Goal: Information Seeking & Learning: Learn about a topic

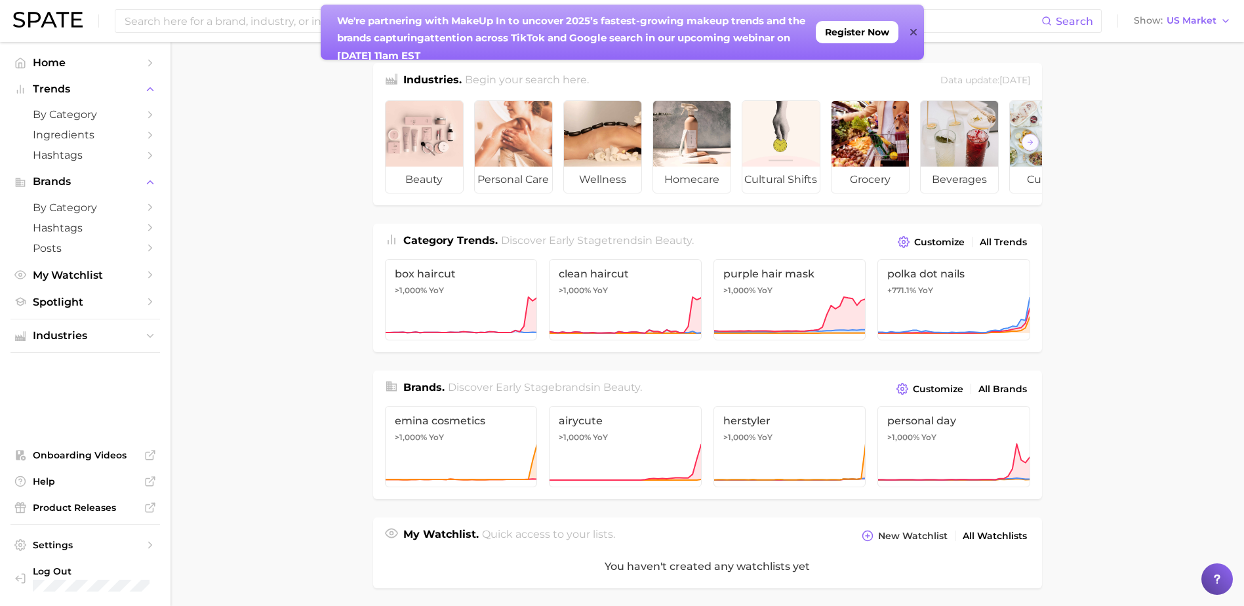
click at [915, 32] on icon at bounding box center [913, 32] width 7 height 10
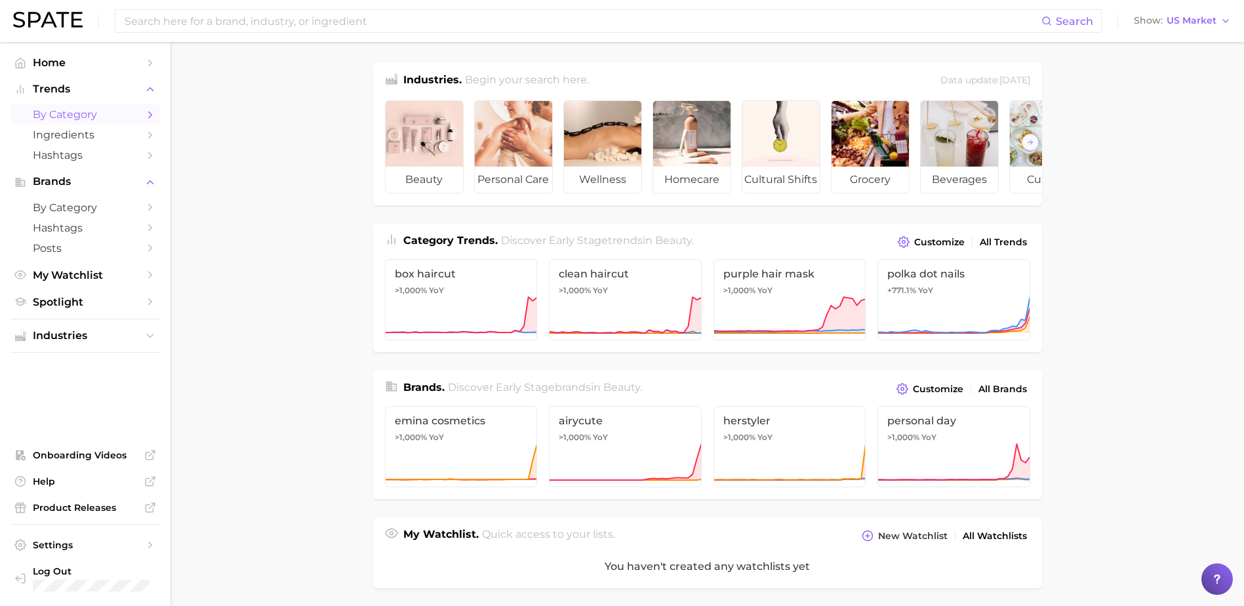
click at [96, 115] on span "by Category" at bounding box center [85, 114] width 105 height 12
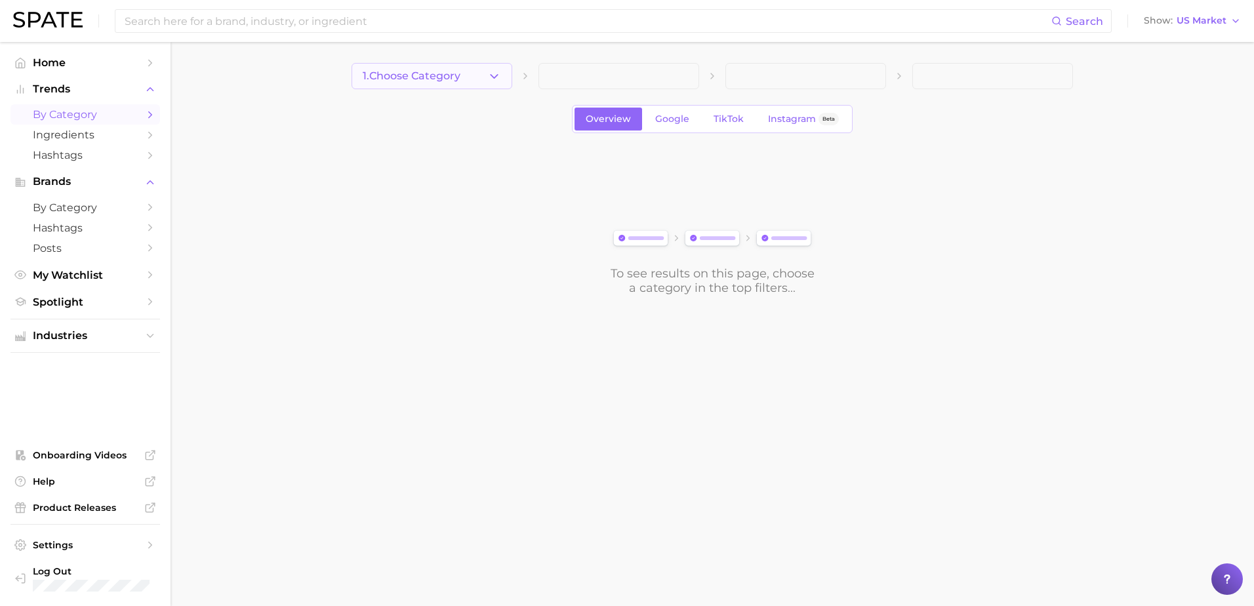
click at [500, 77] on icon "button" at bounding box center [494, 77] width 14 height 14
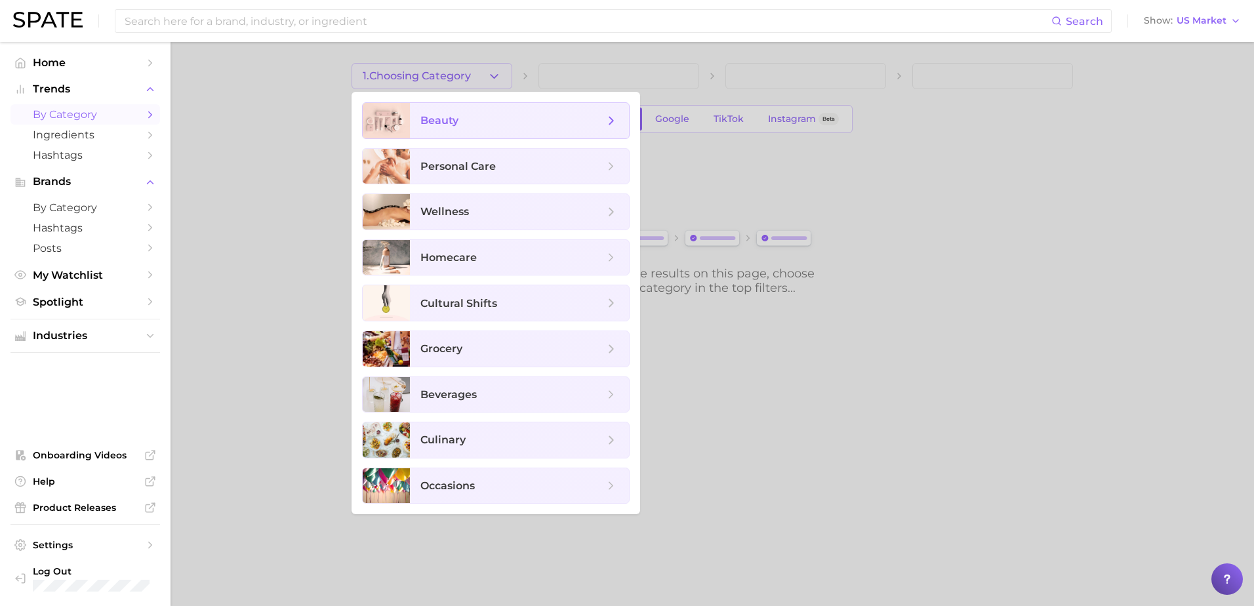
click at [484, 122] on span "beauty" at bounding box center [512, 120] width 184 height 14
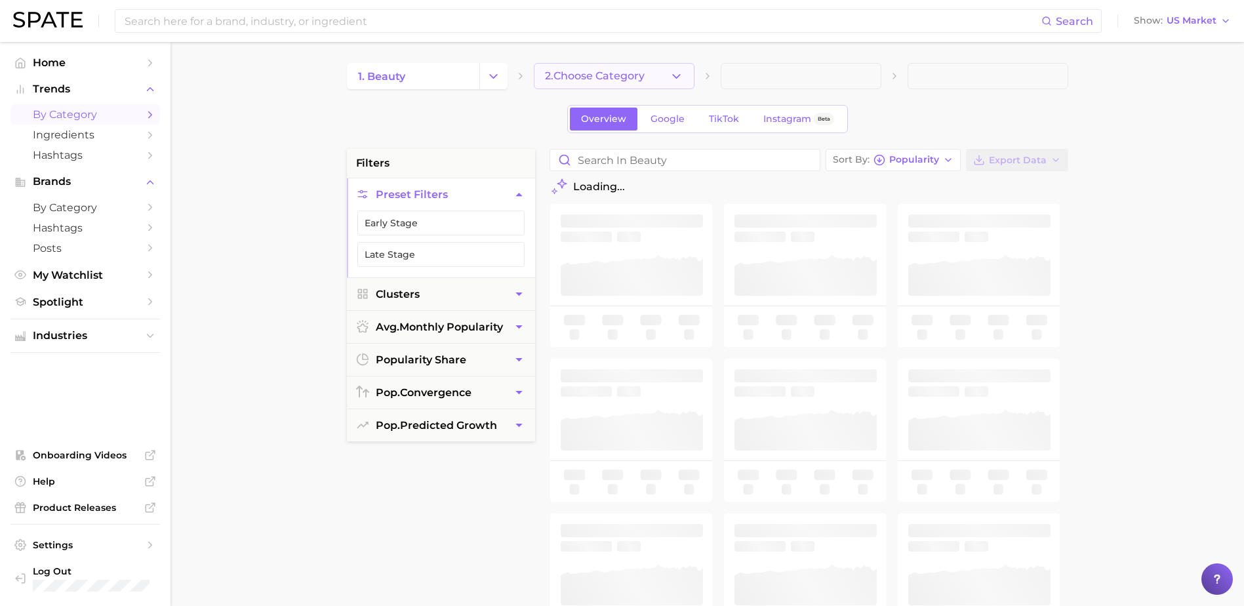
click at [629, 79] on span "2. Choose Category" at bounding box center [595, 76] width 100 height 12
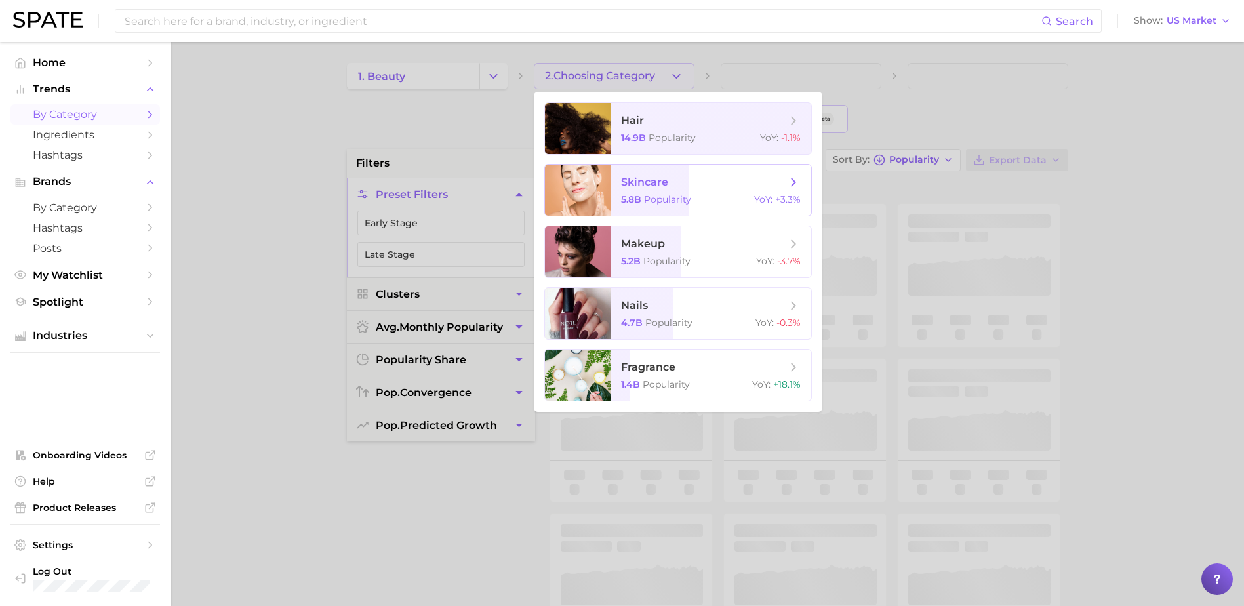
click at [668, 186] on span "skincare" at bounding box center [703, 182] width 165 height 14
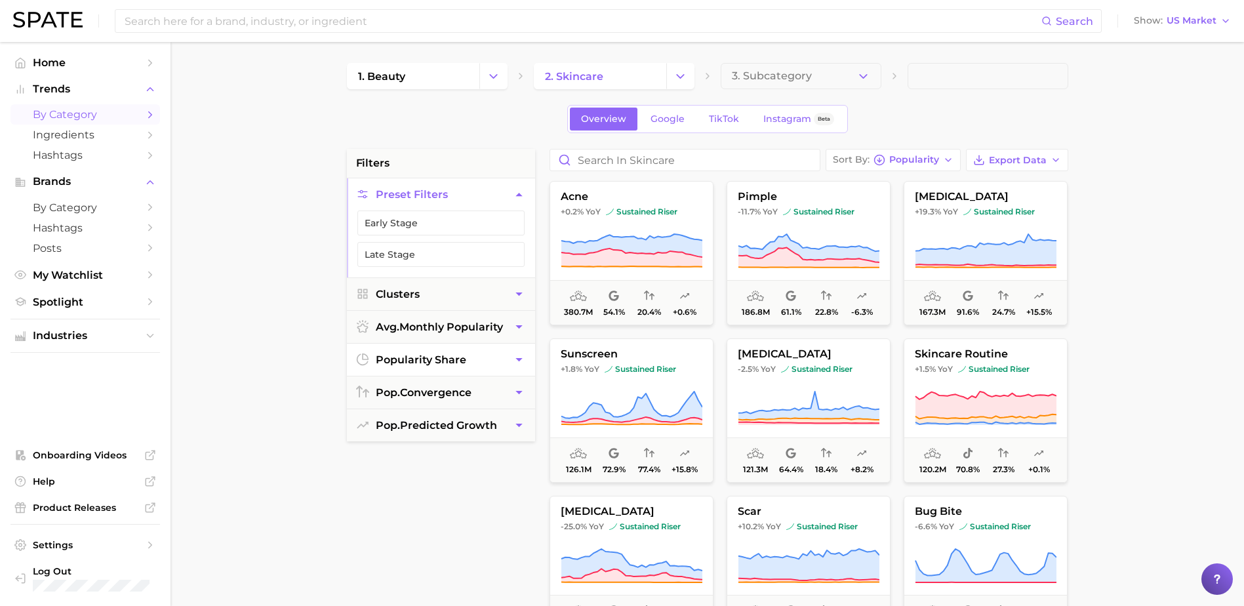
click at [513, 359] on icon "button" at bounding box center [519, 360] width 14 height 14
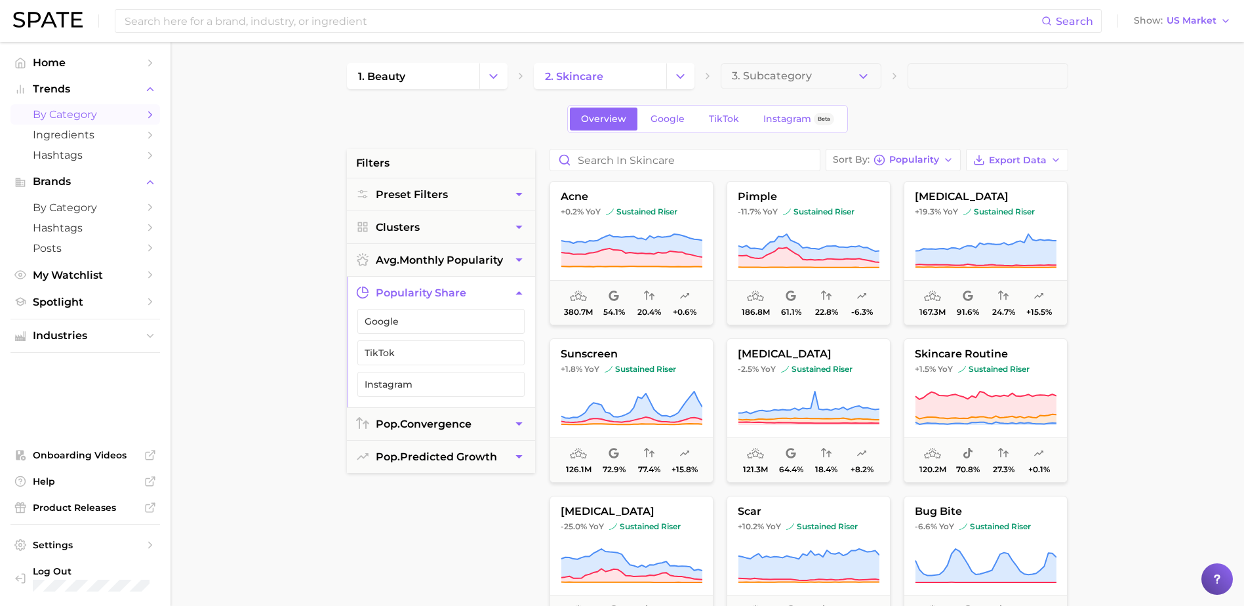
click at [268, 378] on main "1. beauty 2. skincare 3. Subcategory Overview Google TikTok Instagram Beta filt…" at bounding box center [708, 539] width 1074 height 995
click at [494, 422] on button "pop. convergence" at bounding box center [441, 424] width 188 height 32
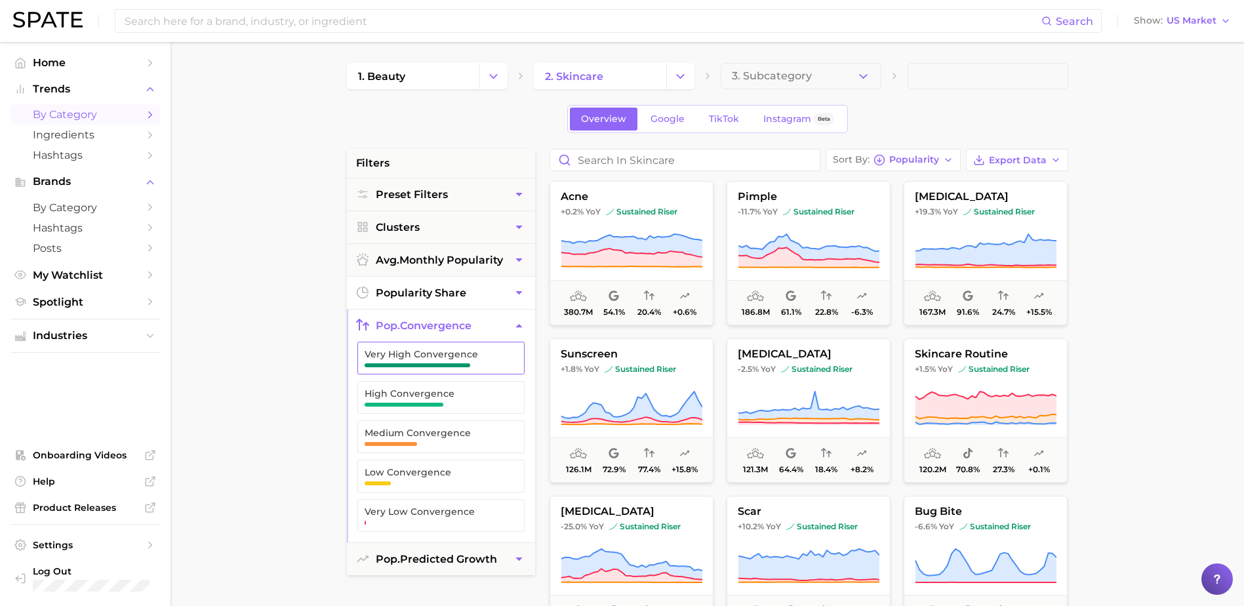
click at [422, 352] on span "Very High Convergence" at bounding box center [431, 354] width 132 height 10
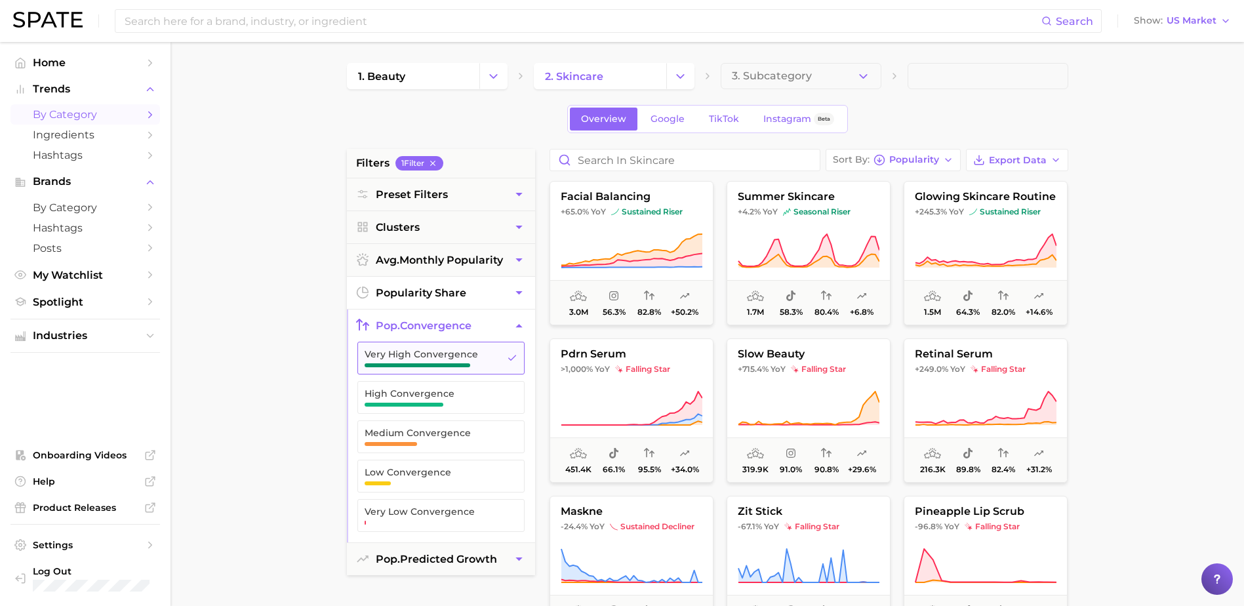
click at [511, 356] on icon "button" at bounding box center [512, 358] width 10 height 10
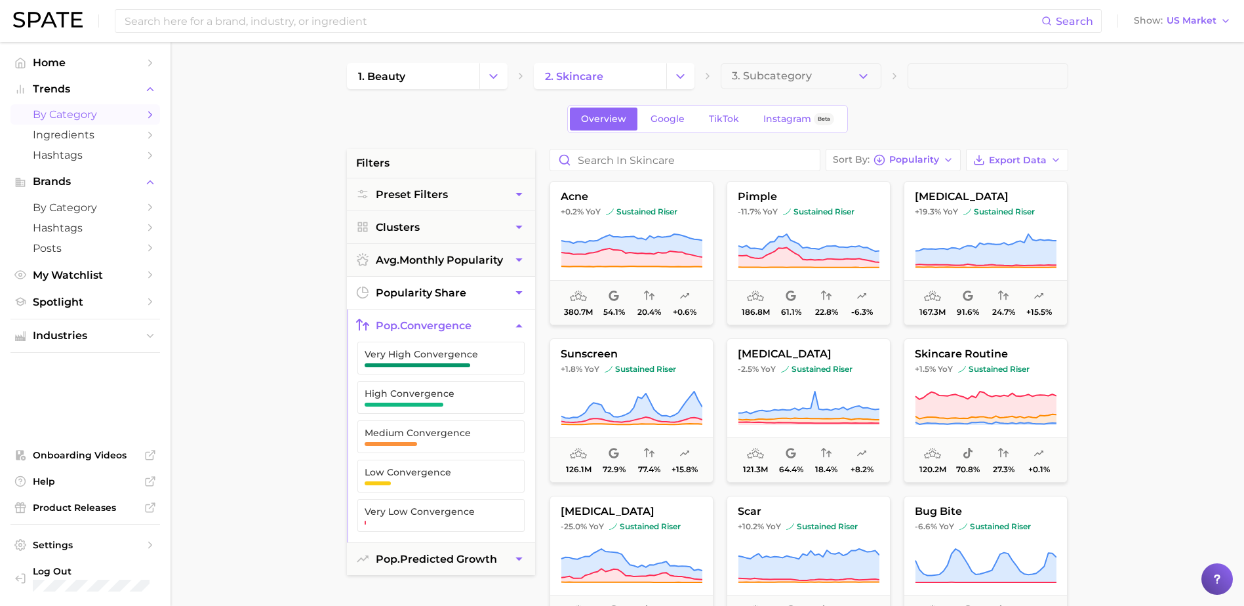
click at [519, 327] on icon "button" at bounding box center [518, 325] width 7 height 3
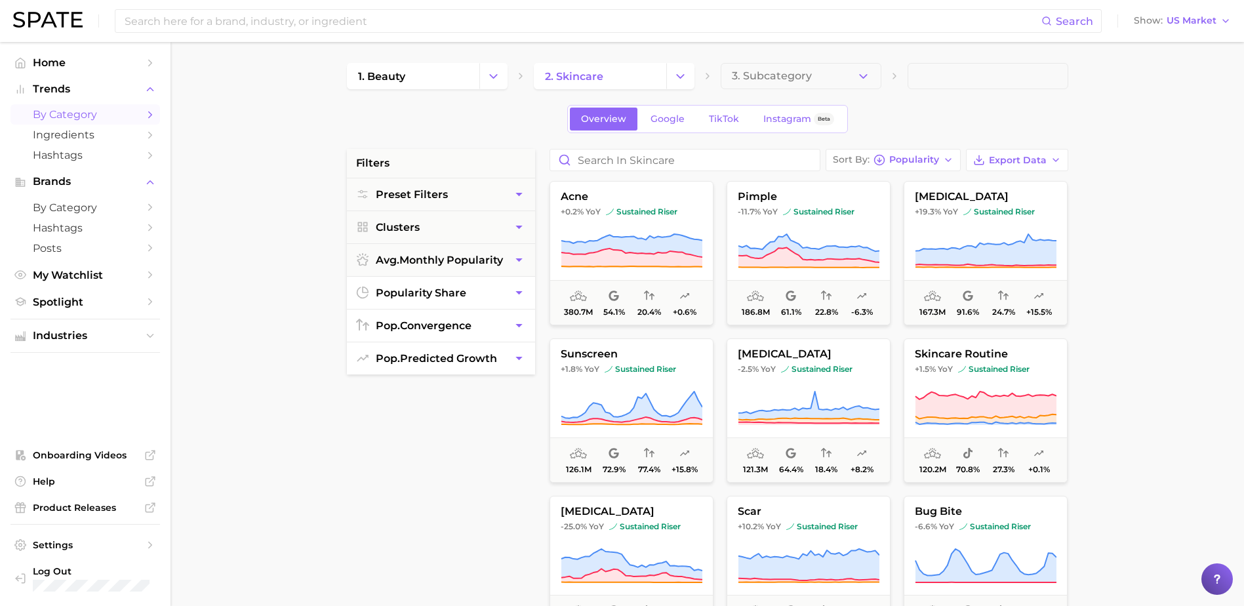
click at [515, 355] on icon "button" at bounding box center [519, 359] width 14 height 14
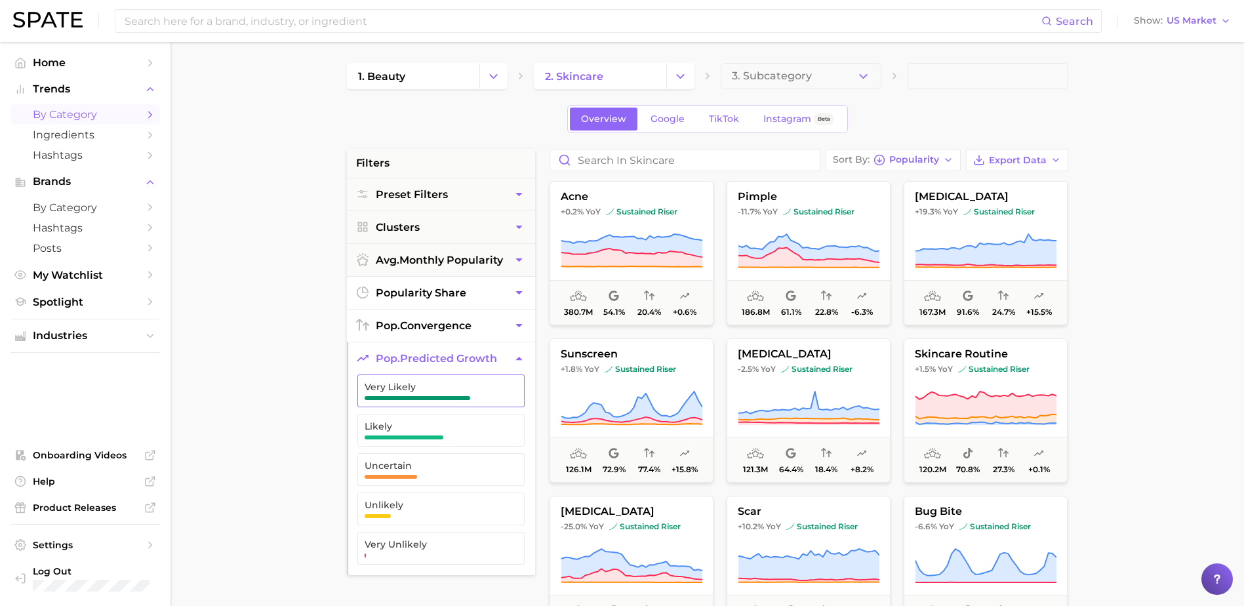
click at [504, 386] on button "Very Likely" at bounding box center [440, 390] width 167 height 33
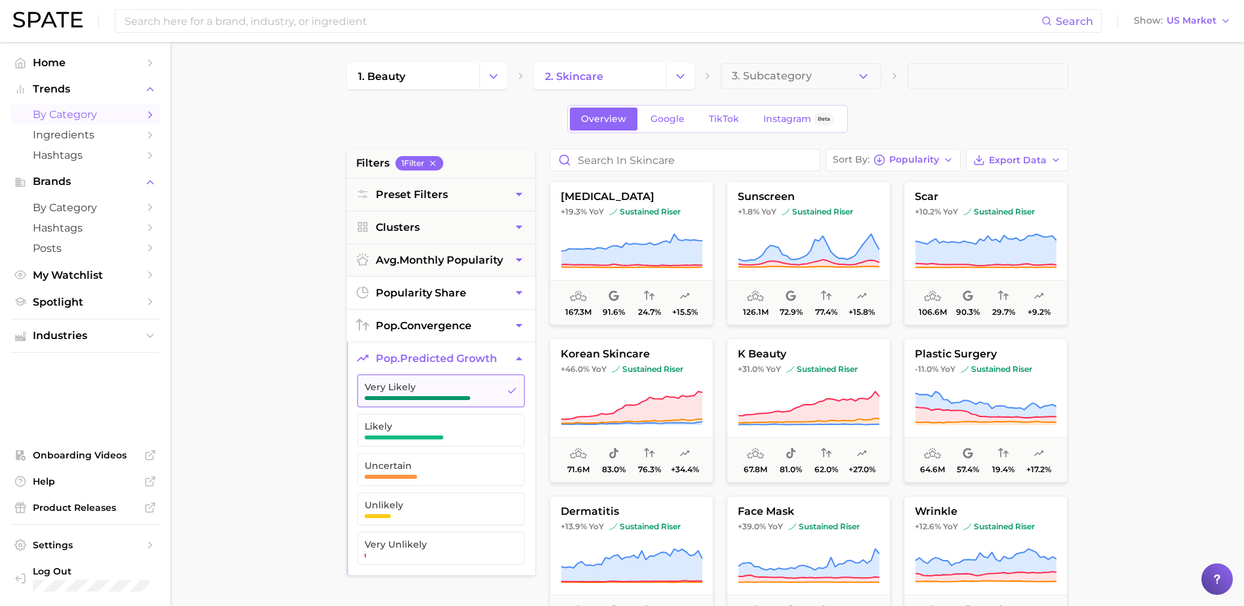
click at [496, 392] on button "Very Likely" at bounding box center [440, 390] width 167 height 33
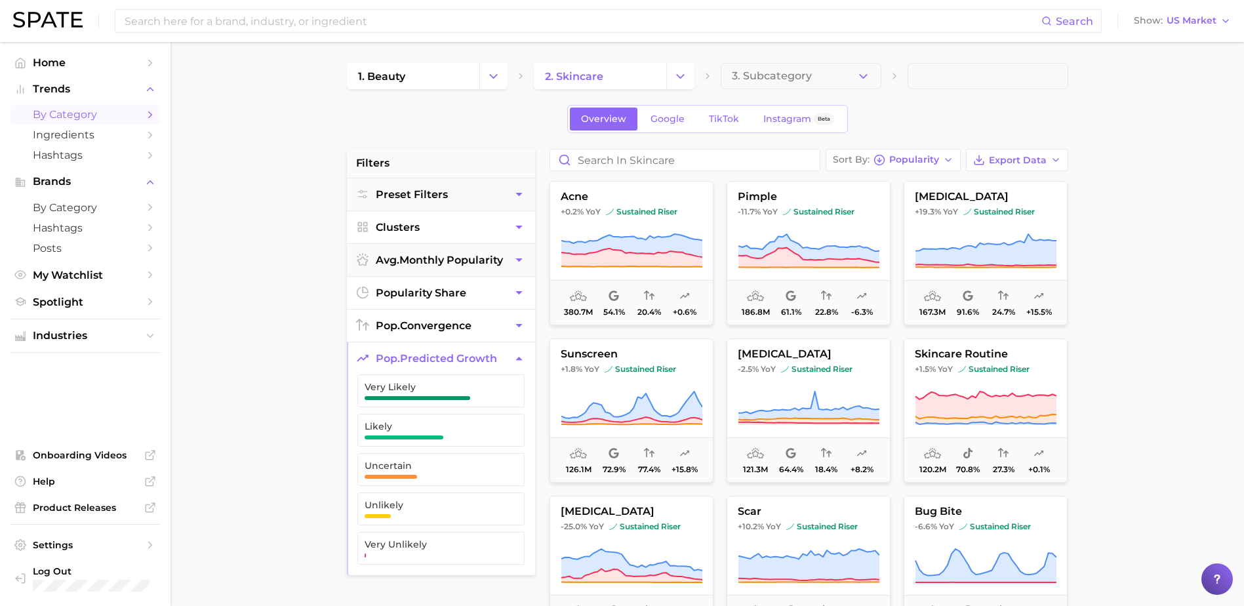
click at [512, 229] on icon "button" at bounding box center [519, 227] width 14 height 14
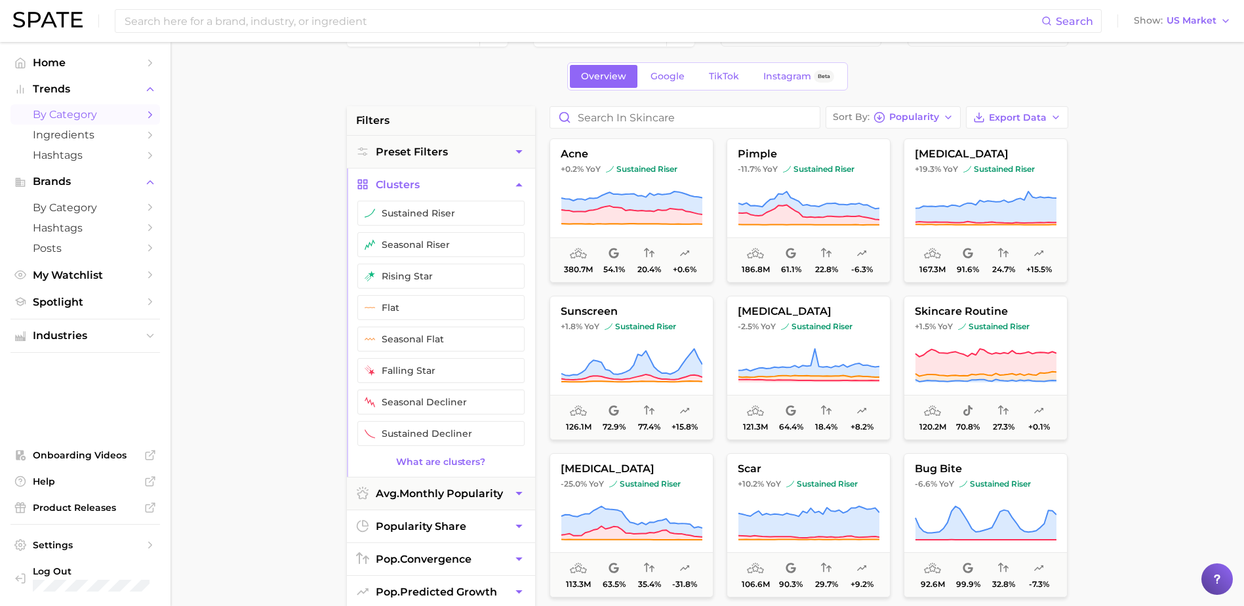
scroll to position [66, 0]
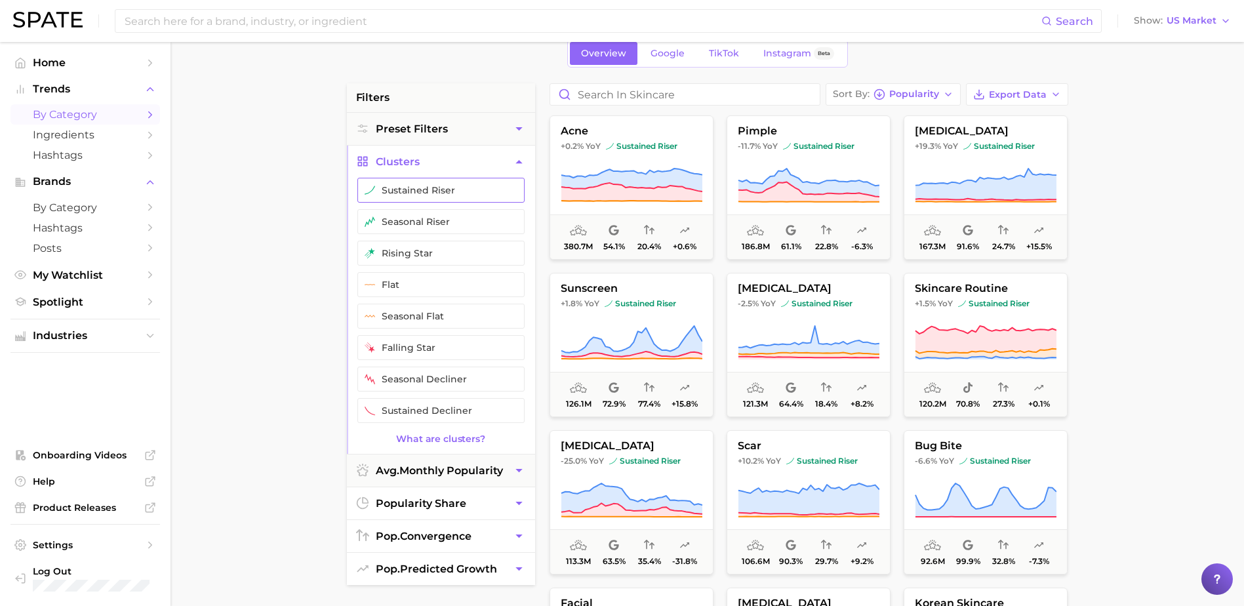
click at [426, 181] on button "sustained riser" at bounding box center [440, 190] width 167 height 25
click at [463, 188] on button "sustained riser" at bounding box center [440, 190] width 167 height 25
click at [435, 475] on span "avg. monthly popularity" at bounding box center [439, 470] width 127 height 12
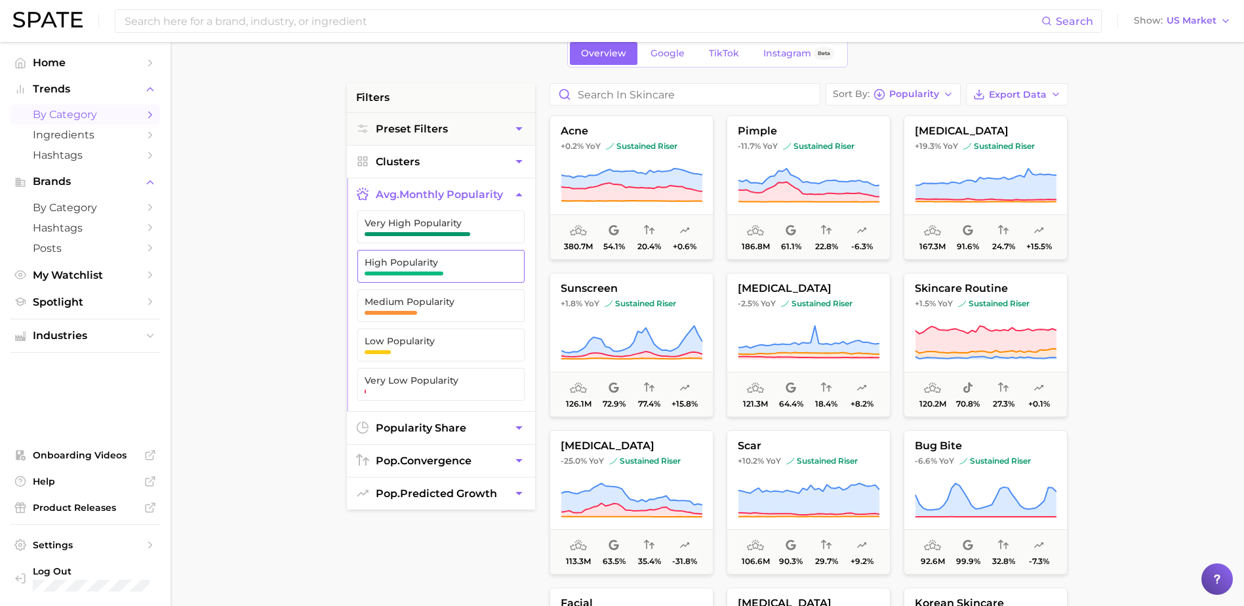
click at [468, 267] on span "High Popularity" at bounding box center [431, 262] width 132 height 10
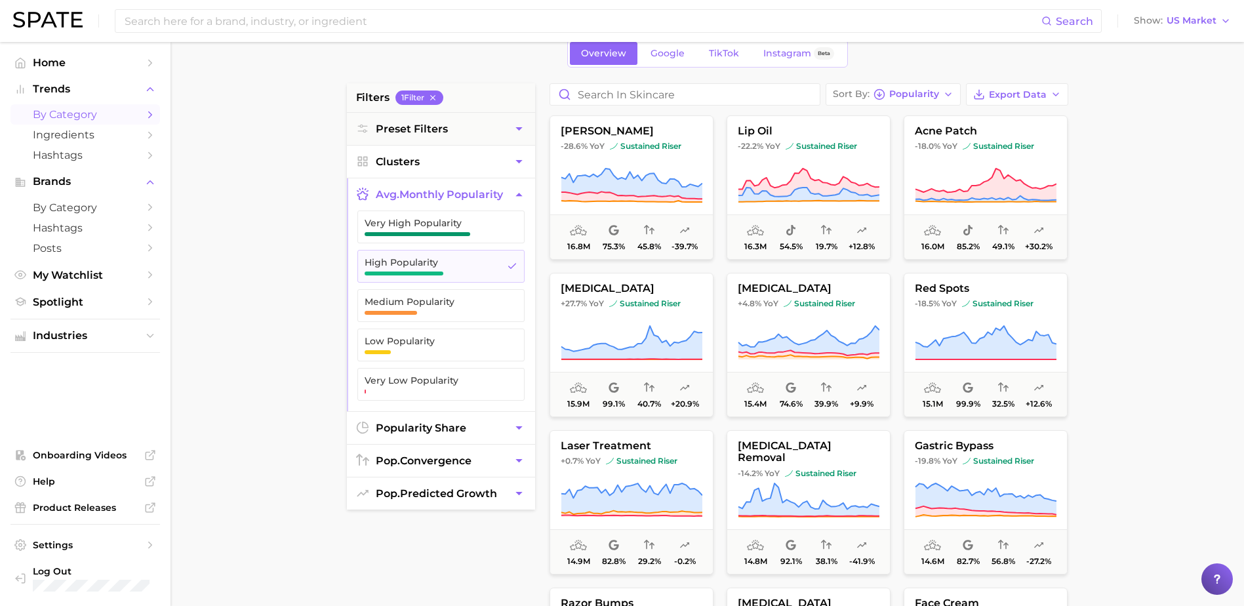
click at [302, 328] on main "1. beauty 2. skincare 3. Subcategory Overview Google TikTok Instagram Beta filt…" at bounding box center [708, 473] width 1074 height 995
click at [433, 98] on icon "button" at bounding box center [432, 97] width 9 height 9
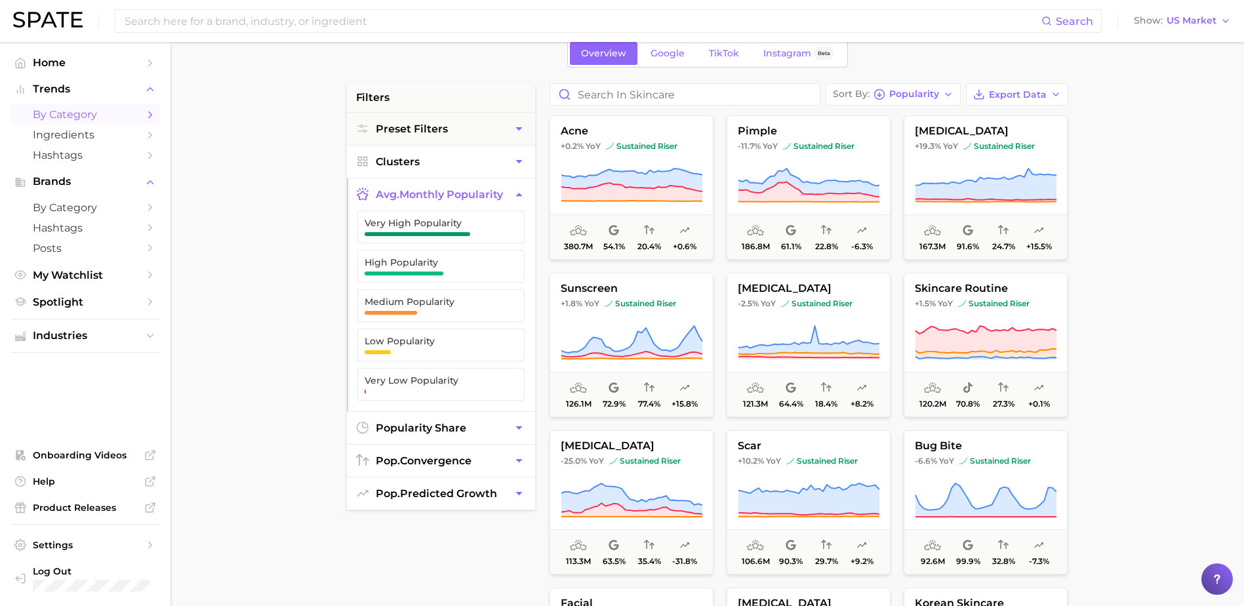
click at [521, 193] on icon "button" at bounding box center [519, 195] width 14 height 14
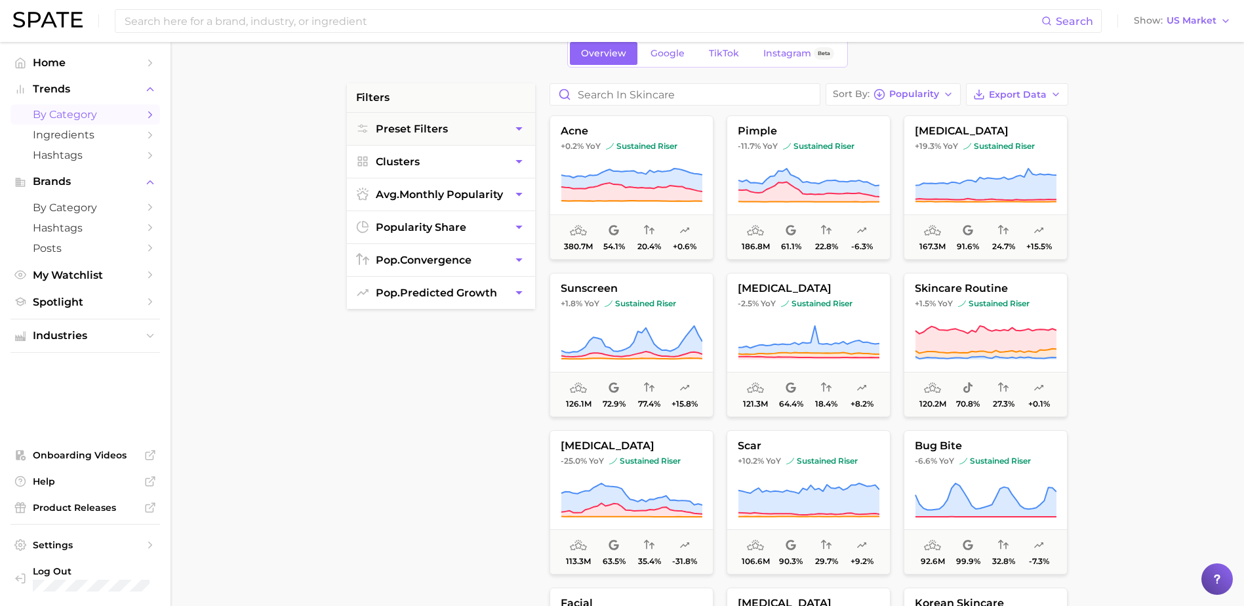
click at [517, 228] on icon "button" at bounding box center [519, 227] width 14 height 14
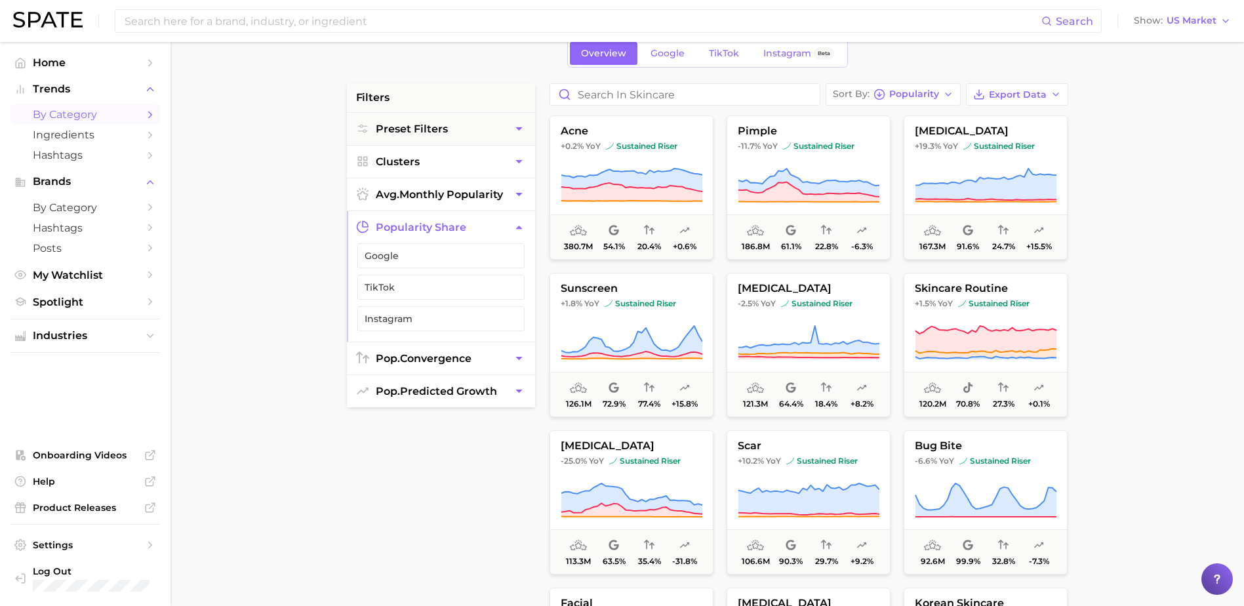
click at [517, 228] on icon "button" at bounding box center [518, 227] width 7 height 3
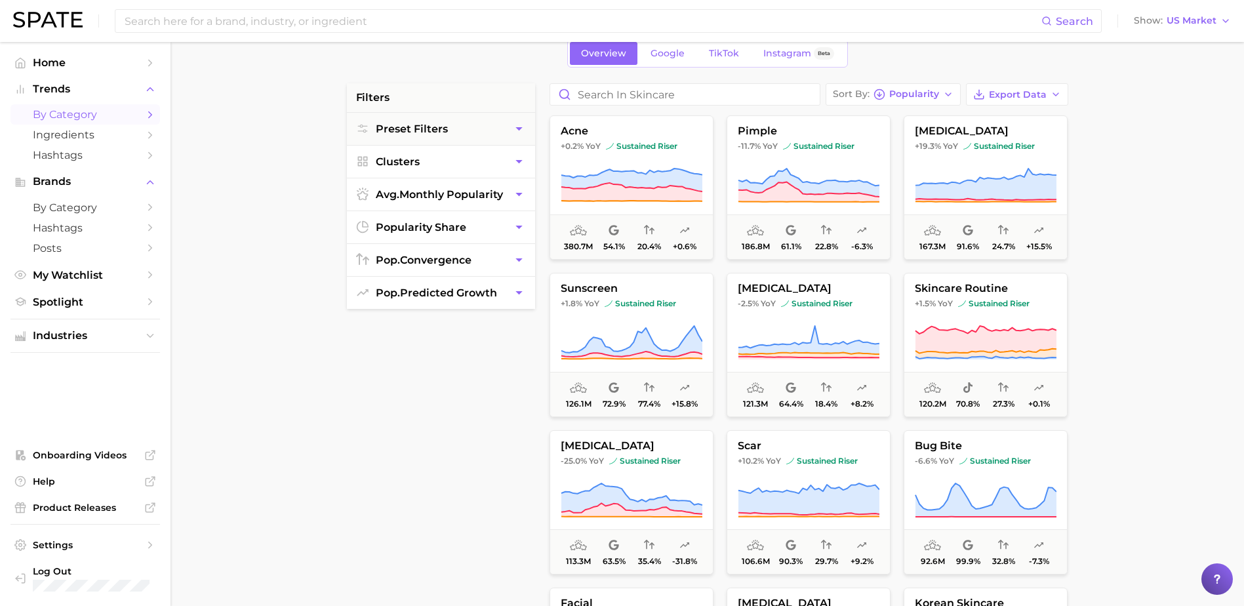
click at [517, 262] on icon "button" at bounding box center [519, 260] width 14 height 14
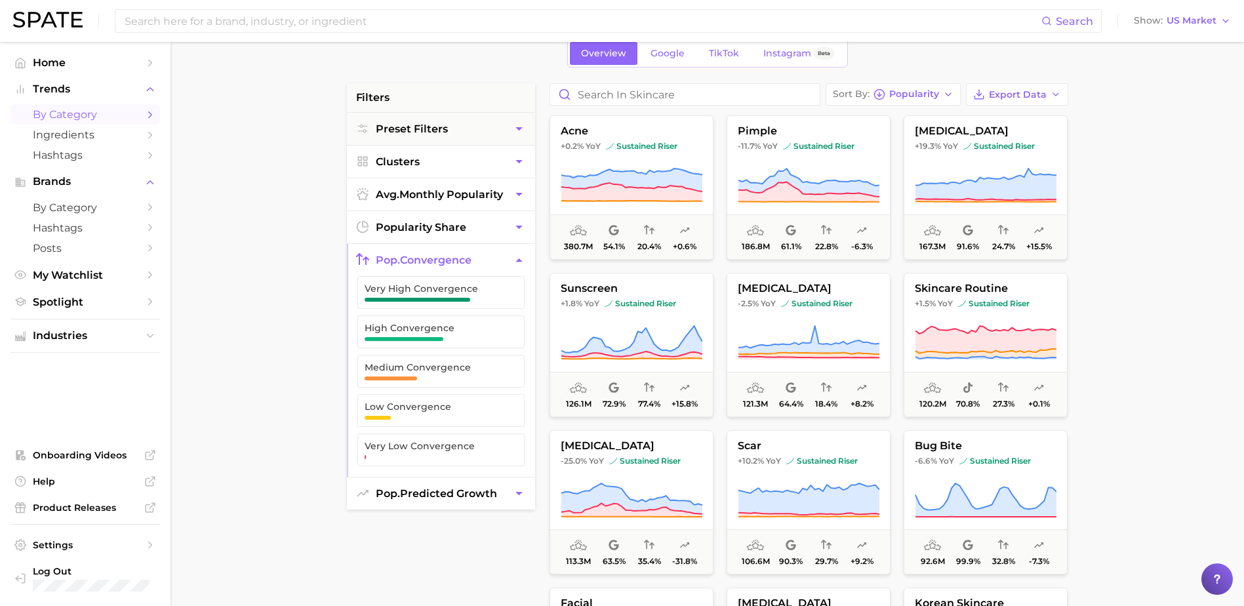
click at [517, 262] on icon "button" at bounding box center [519, 260] width 14 height 14
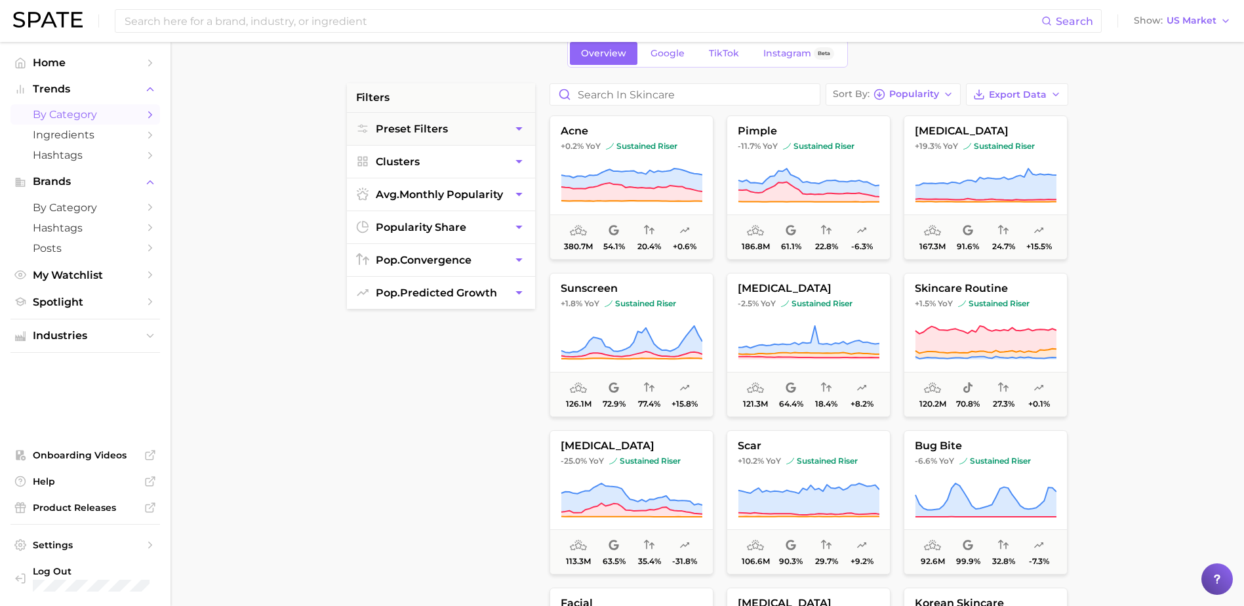
click at [515, 293] on icon "button" at bounding box center [519, 293] width 14 height 14
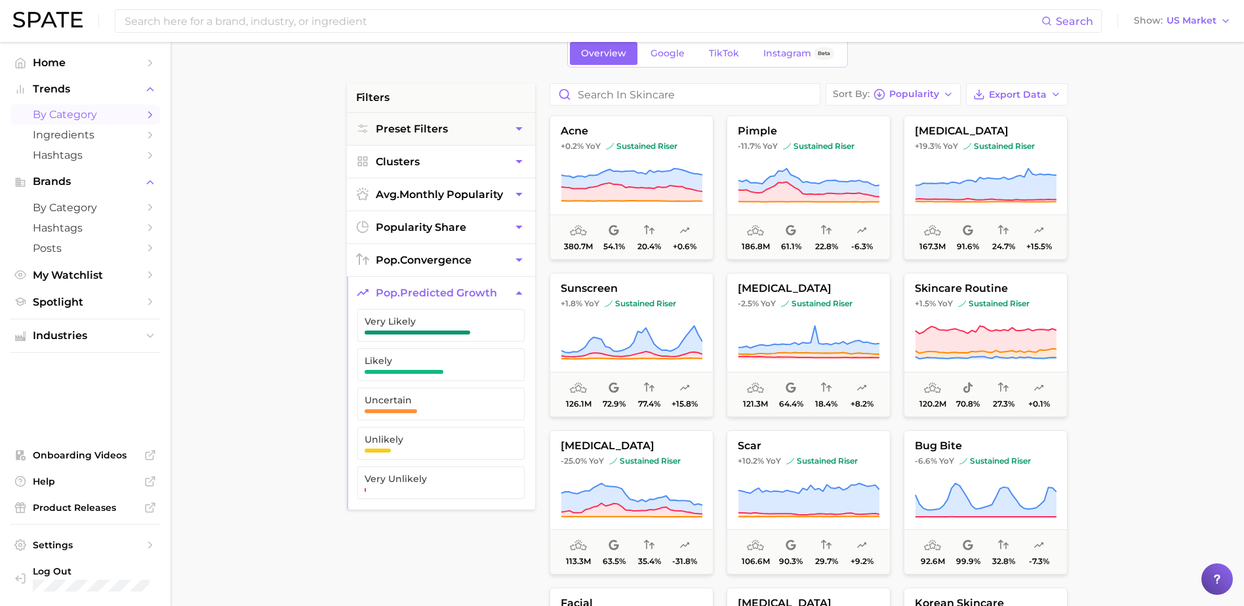
click at [515, 293] on icon "button" at bounding box center [519, 293] width 14 height 14
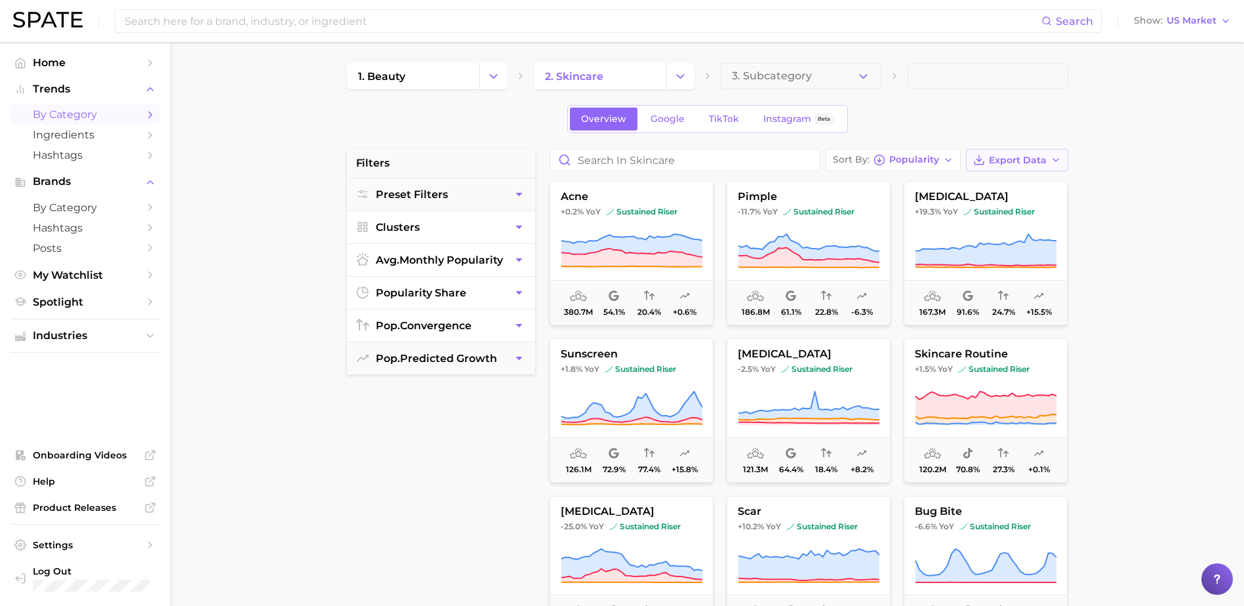
click at [1028, 153] on button "Export Data" at bounding box center [1017, 160] width 102 height 22
click at [992, 184] on span "Card Data CSV" at bounding box center [980, 184] width 69 height 11
click at [1178, 190] on main "1. beauty 2. skincare 3. Subcategory Overview Google TikTok Instagram Beta filt…" at bounding box center [708, 539] width 1074 height 995
click at [837, 74] on button "3. Subcategory" at bounding box center [801, 76] width 161 height 26
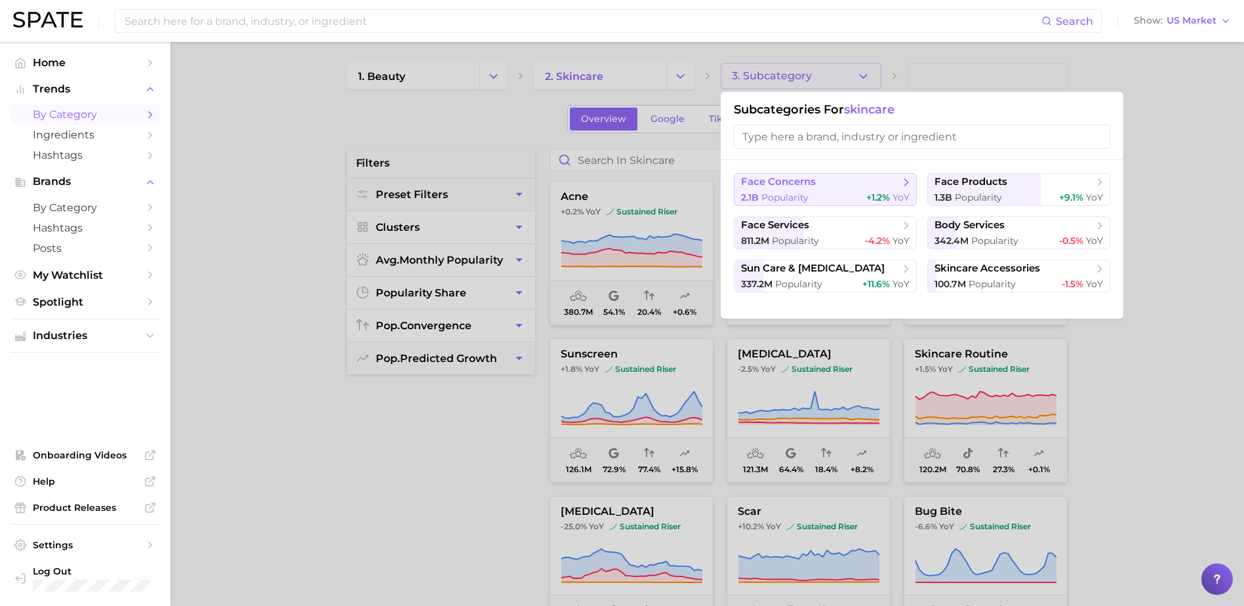
click at [834, 188] on span "face concerns" at bounding box center [820, 182] width 159 height 13
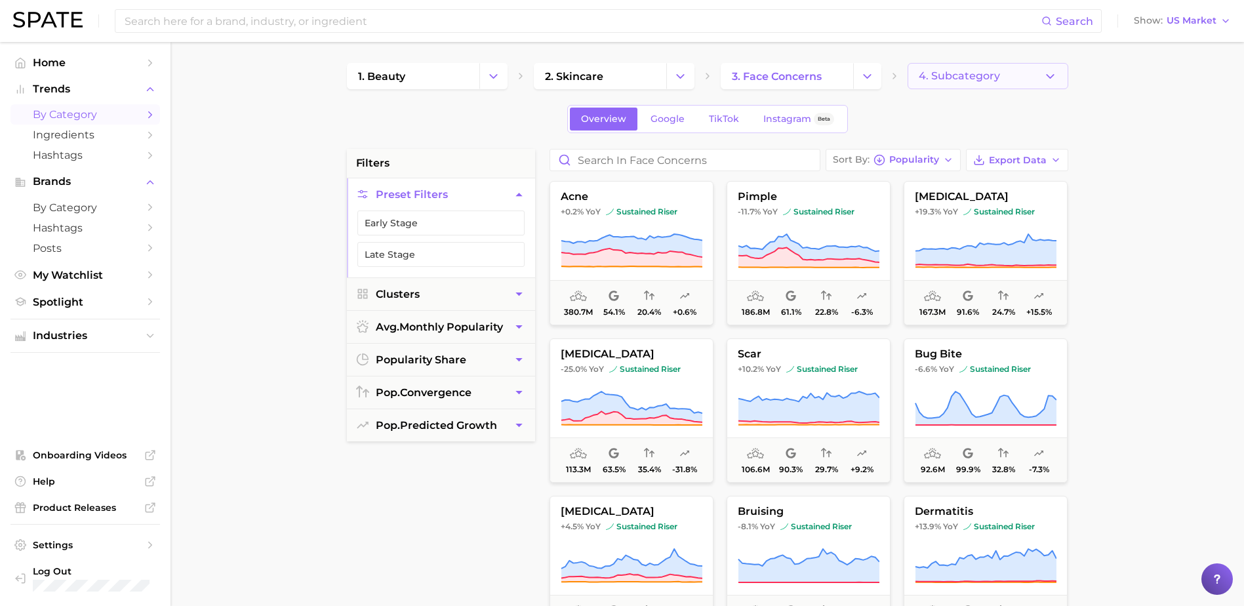
click at [978, 80] on span "4. Subcategory" at bounding box center [959, 76] width 81 height 12
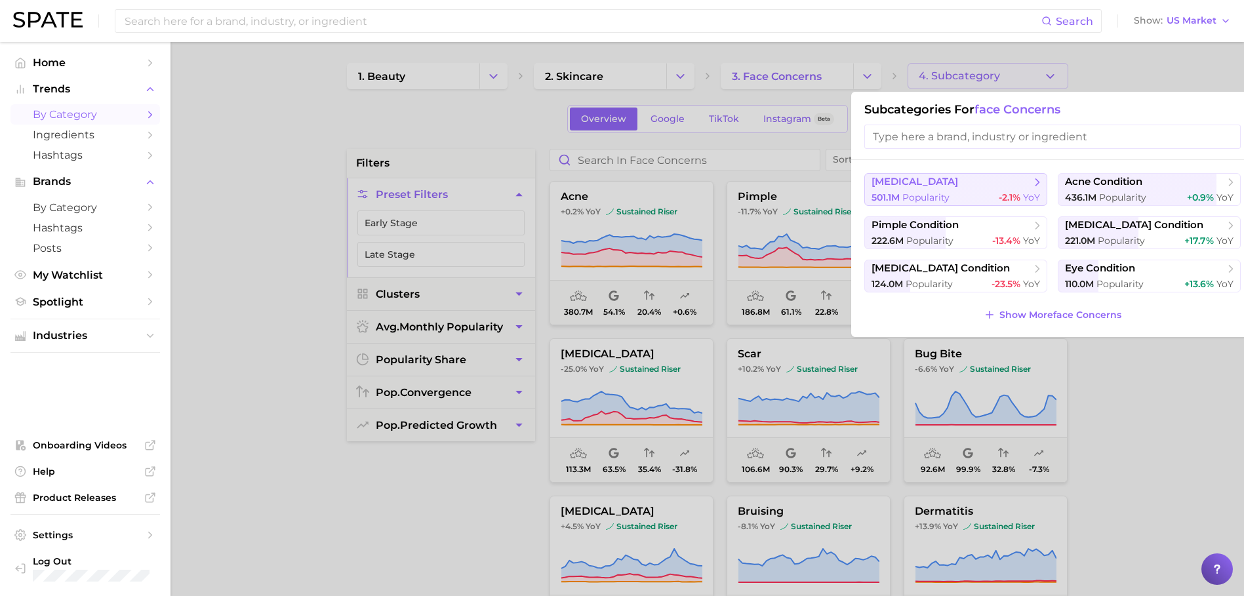
click at [963, 190] on button "[MEDICAL_DATA] 501.1m Popularity -2.1% YoY" at bounding box center [955, 189] width 183 height 33
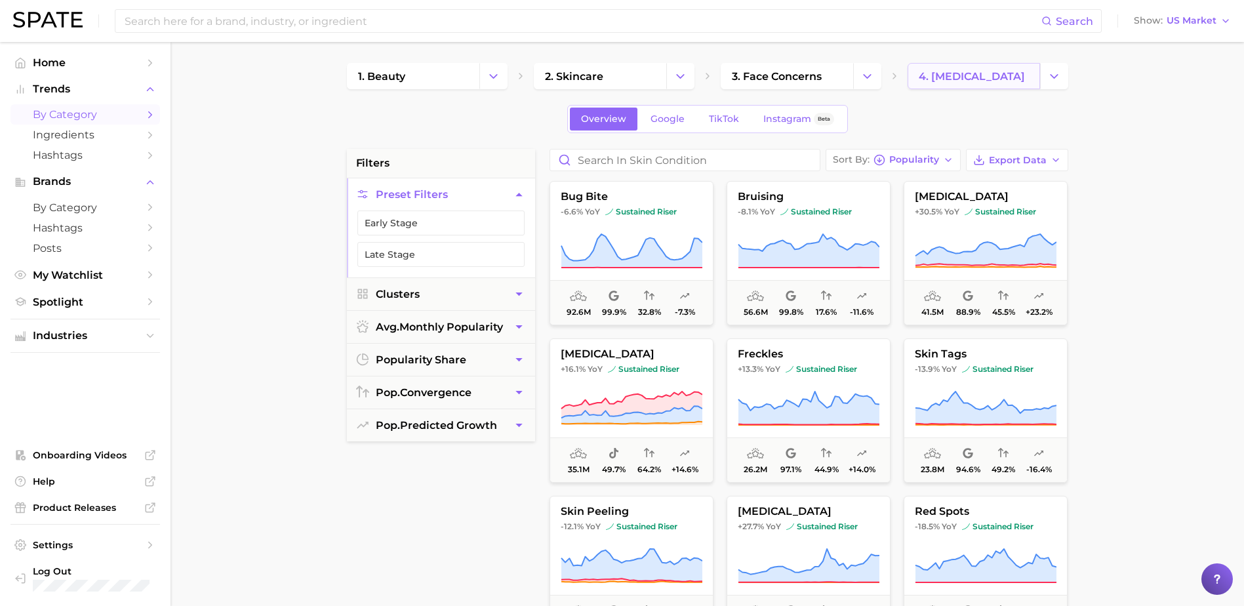
click at [1007, 75] on span "4. [MEDICAL_DATA]" at bounding box center [972, 76] width 106 height 12
click at [1054, 81] on icon "Change Category" at bounding box center [1054, 77] width 14 height 14
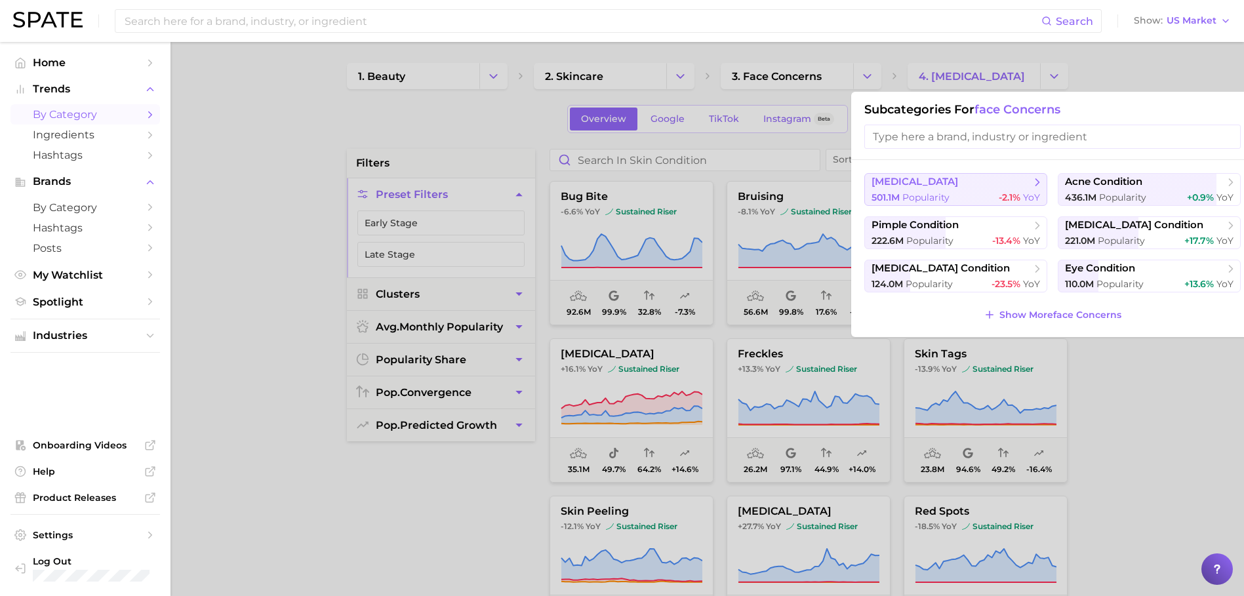
click at [959, 187] on span "[MEDICAL_DATA]" at bounding box center [951, 182] width 159 height 13
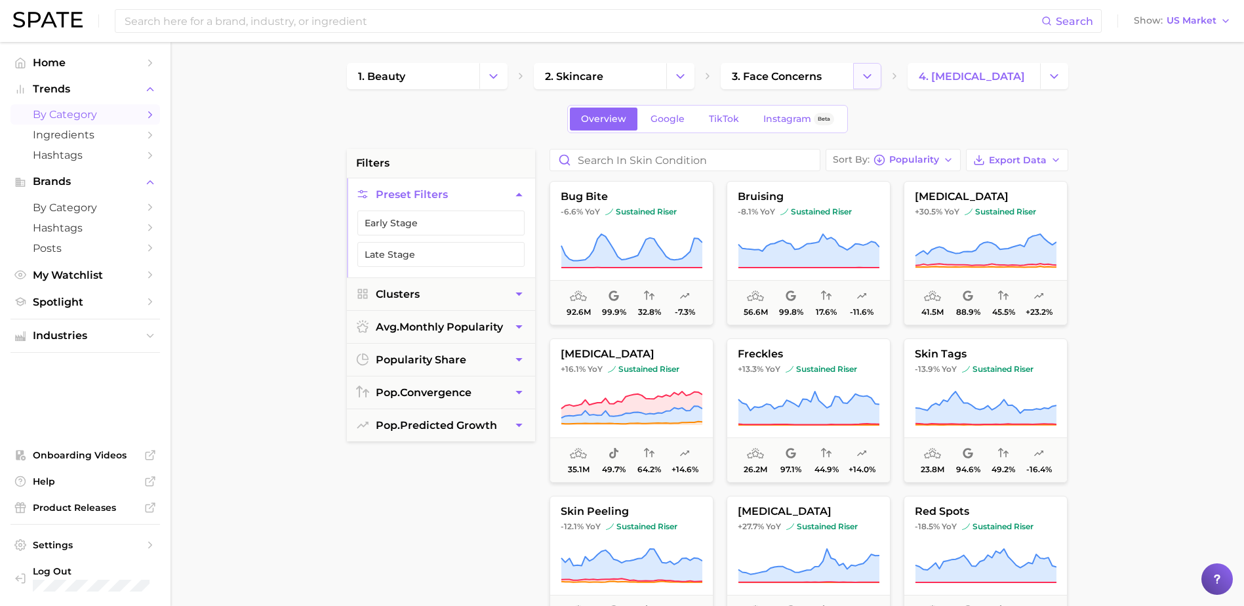
click at [864, 77] on icon "Change Category" at bounding box center [867, 77] width 14 height 14
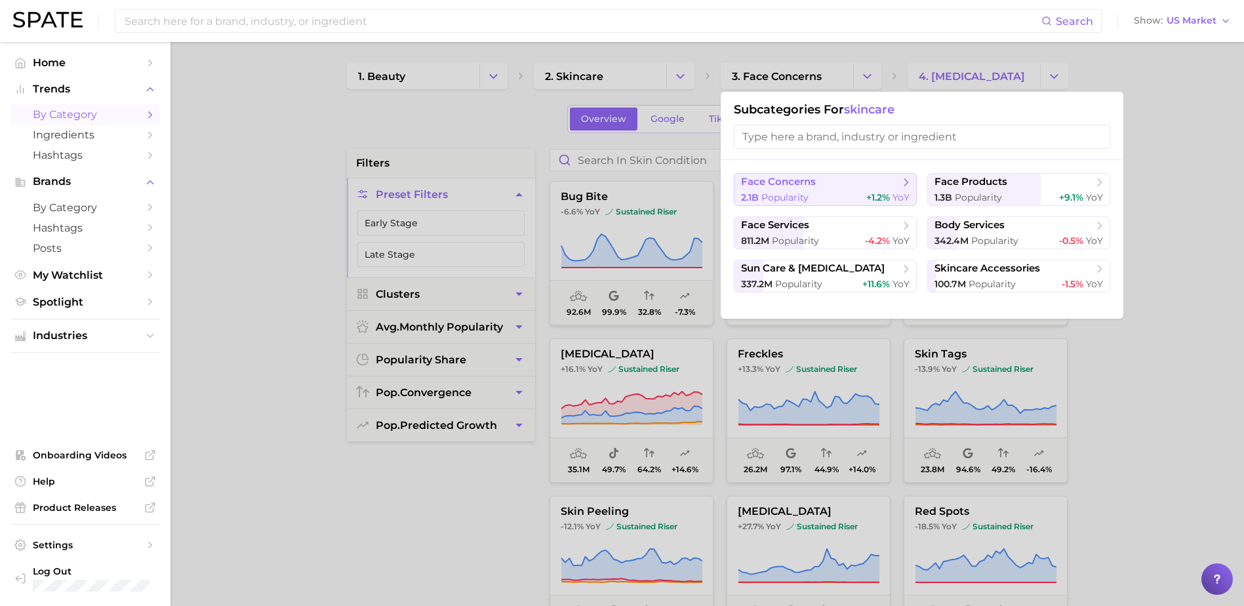
click at [793, 188] on span "face concerns" at bounding box center [778, 182] width 75 height 12
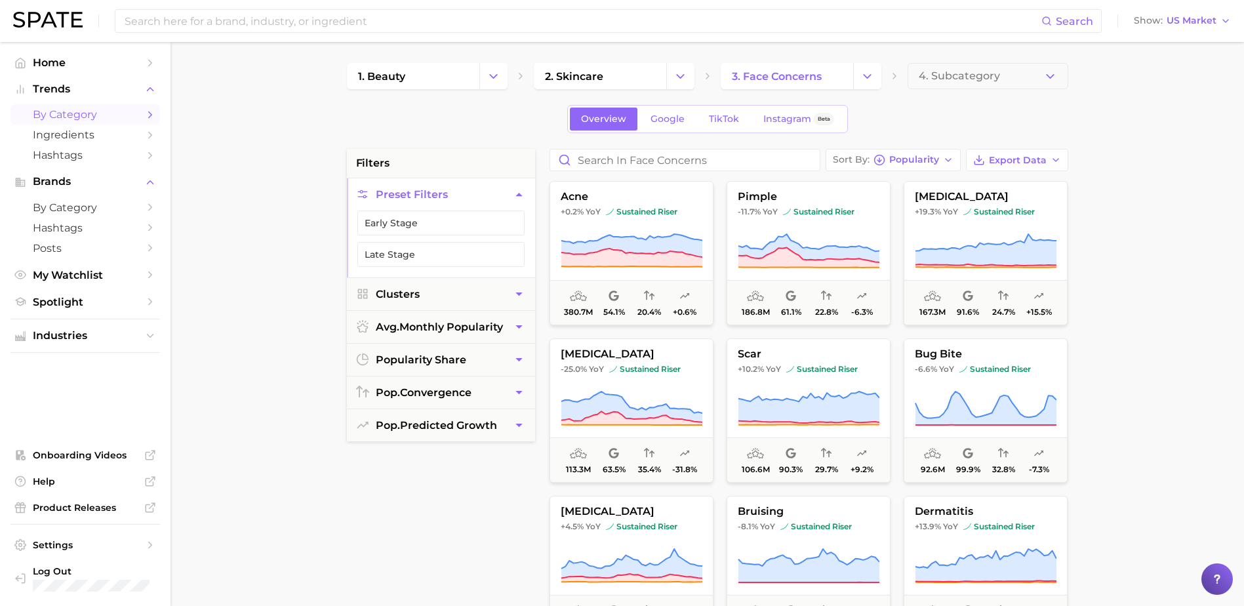
click at [1122, 218] on main "1. beauty 2. skincare 3. face concerns 4. Subcategory Overview Google TikTok In…" at bounding box center [708, 539] width 1074 height 995
click at [863, 77] on icon "Change Category" at bounding box center [867, 77] width 14 height 14
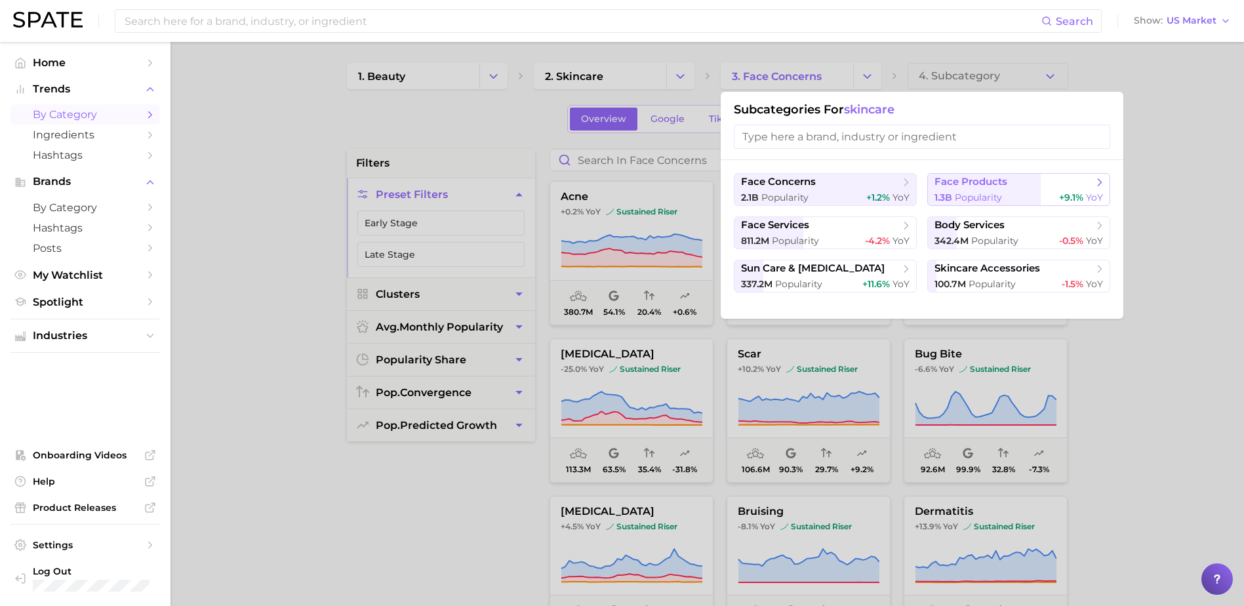
click at [989, 184] on span "face products" at bounding box center [971, 182] width 73 height 12
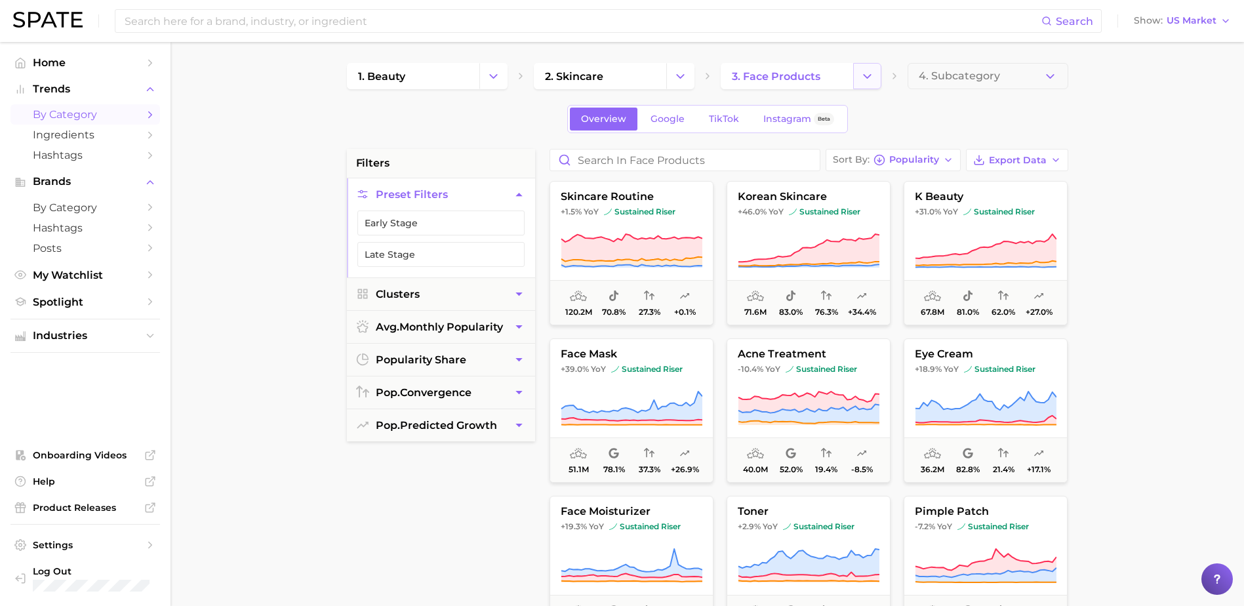
click at [868, 76] on polyline "Change Category" at bounding box center [867, 75] width 7 height 3
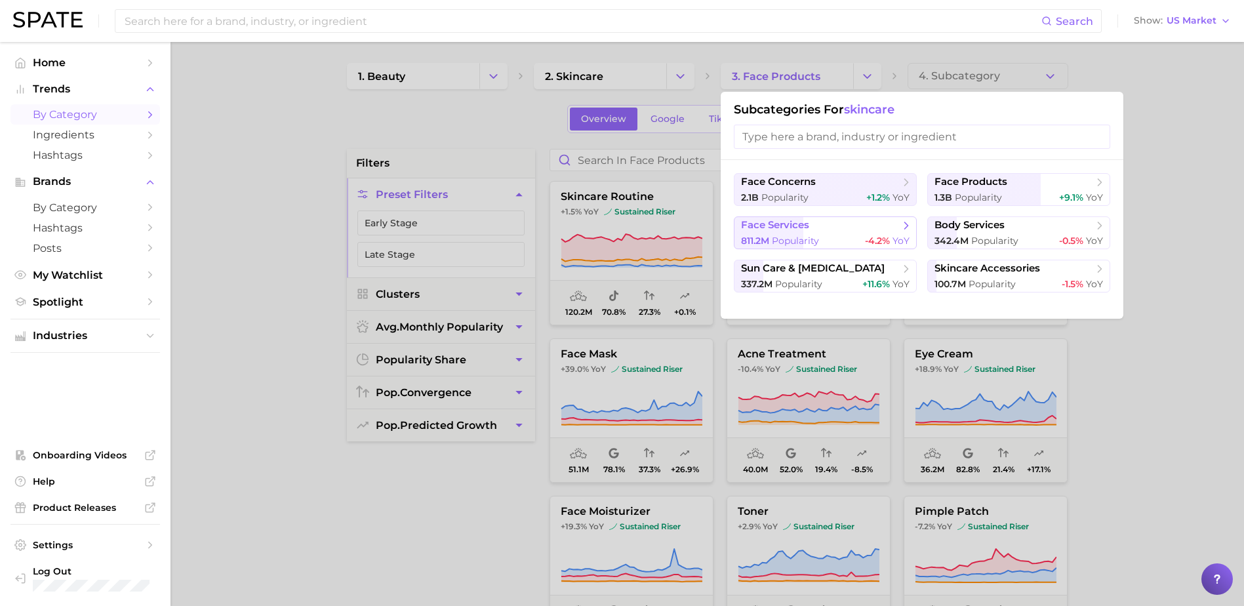
click at [833, 224] on span "face services" at bounding box center [820, 225] width 159 height 13
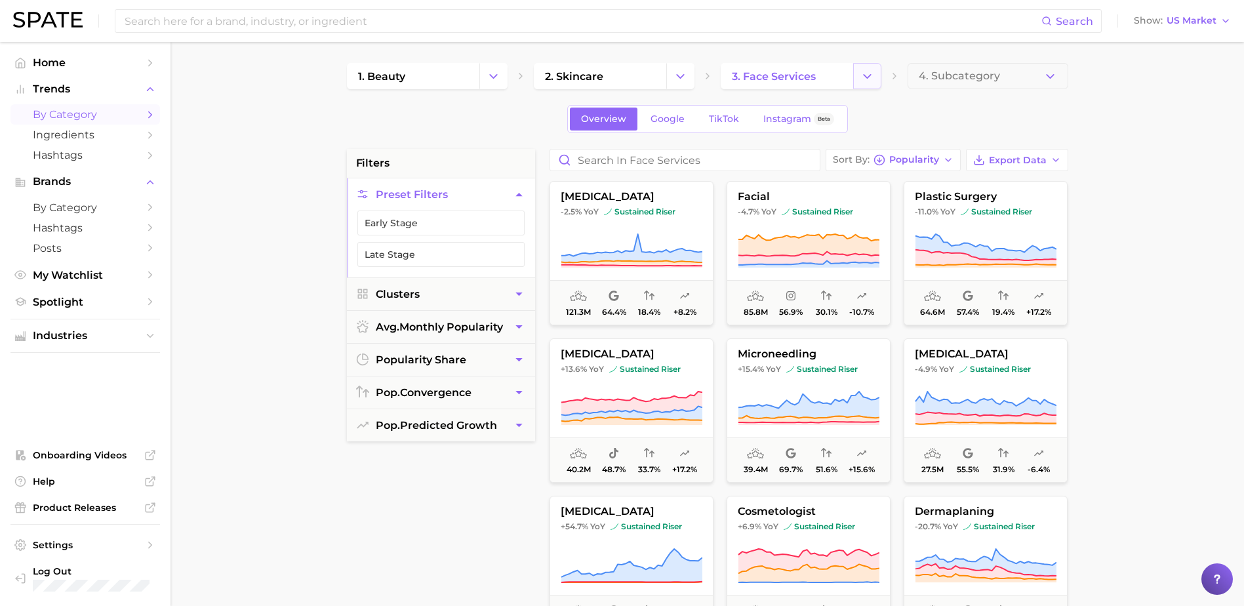
click at [871, 75] on icon "Change Category" at bounding box center [867, 77] width 14 height 14
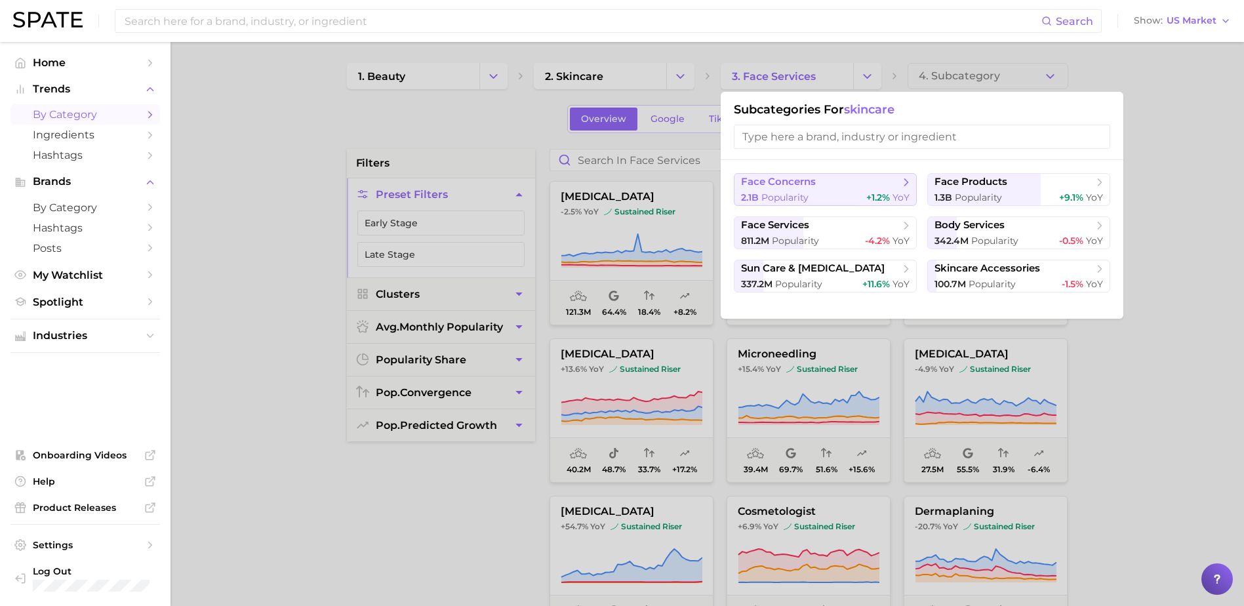
click at [825, 191] on div "2.1b Popularity +1.2% YoY" at bounding box center [825, 197] width 169 height 12
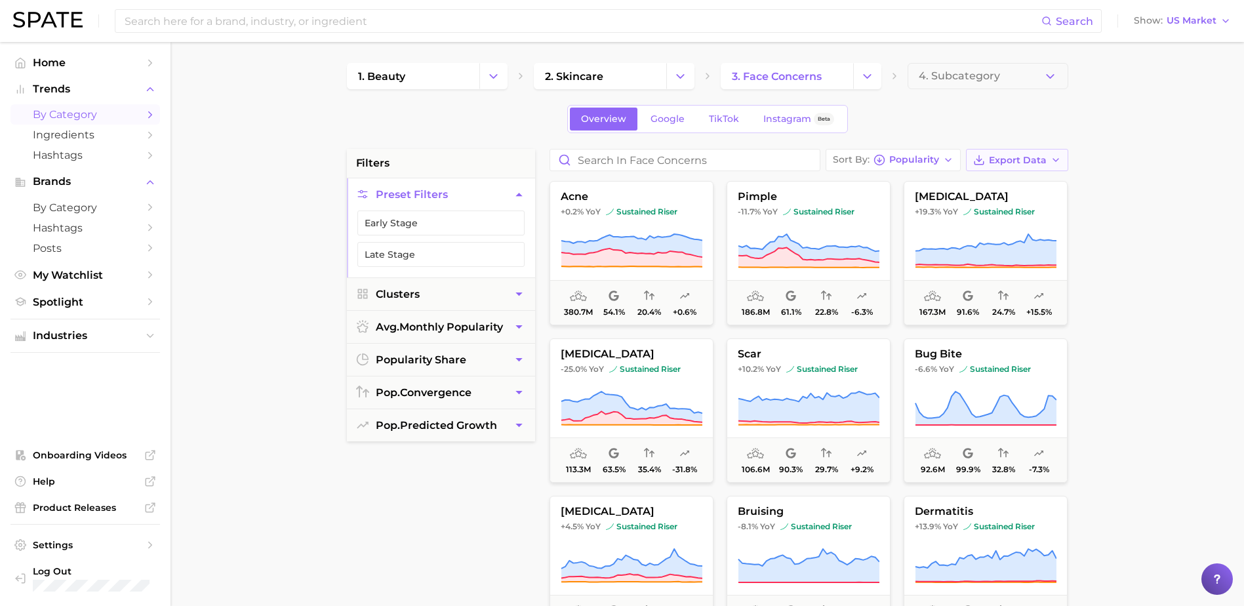
click at [1029, 160] on span "Export Data" at bounding box center [1018, 160] width 58 height 11
click at [988, 188] on span "Card Data CSV" at bounding box center [980, 184] width 69 height 11
